Goal: Task Accomplishment & Management: Manage account settings

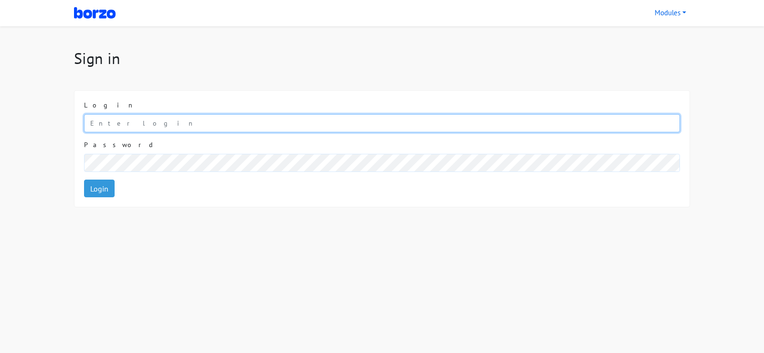
click at [148, 122] on input "email" at bounding box center [382, 123] width 596 height 18
type input "99 20040740"
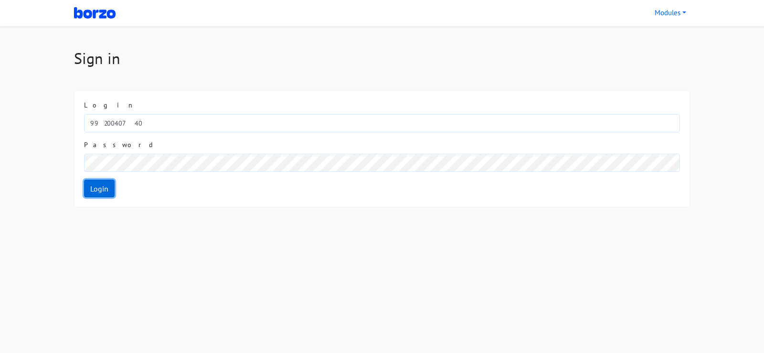
click at [100, 184] on link "Login" at bounding box center [99, 189] width 31 height 18
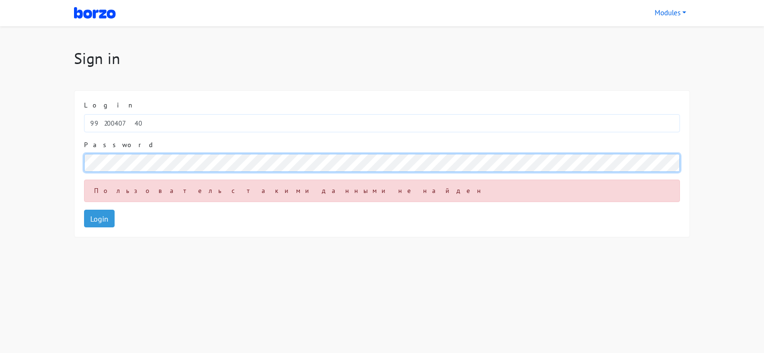
click at [64, 172] on body "Orders Modules Shopify BR Shopify IN Shopify MX Shopify TR Sign in Login 99 200…" at bounding box center [382, 118] width 764 height 237
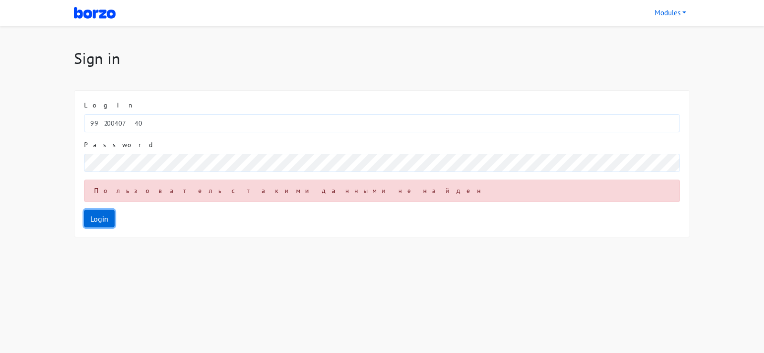
click at [112, 221] on link "Login" at bounding box center [99, 219] width 31 height 18
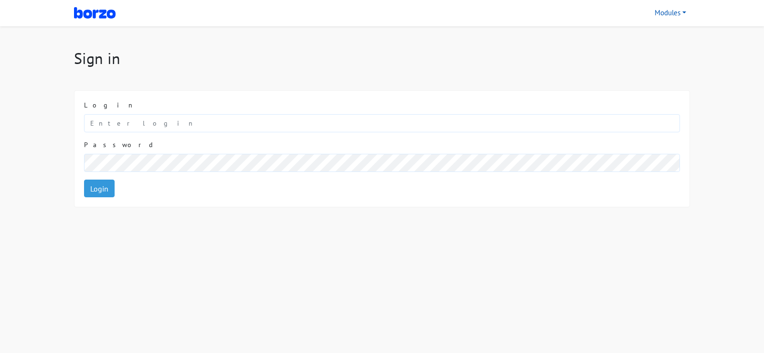
click at [668, 13] on link "Modules" at bounding box center [670, 13] width 39 height 19
click at [448, 52] on h1 "Sign in" at bounding box center [382, 58] width 616 height 18
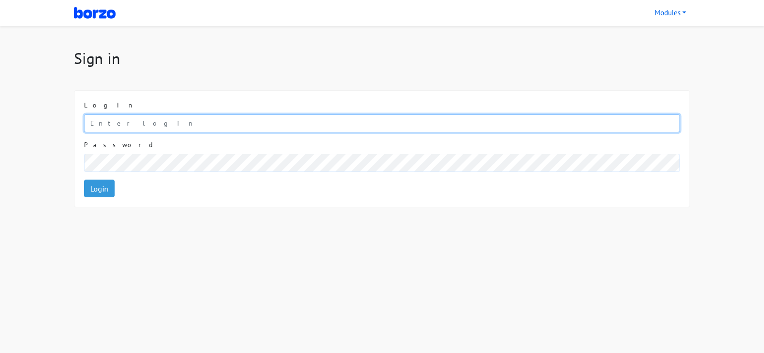
click at [110, 127] on input "email" at bounding box center [382, 123] width 596 height 18
type input "99 20040740"
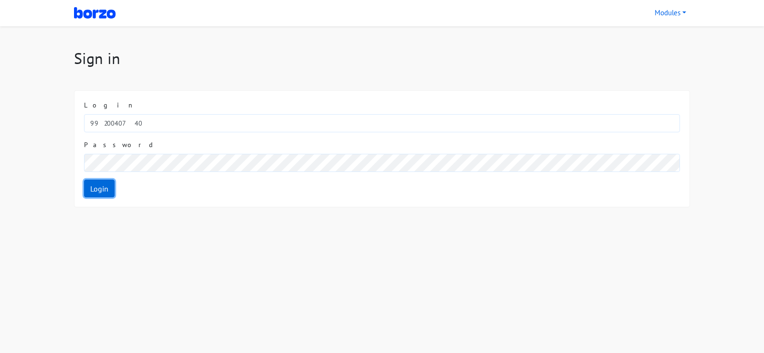
click at [103, 193] on link "Login" at bounding box center [99, 189] width 31 height 18
